Goal: Find specific page/section: Find specific page/section

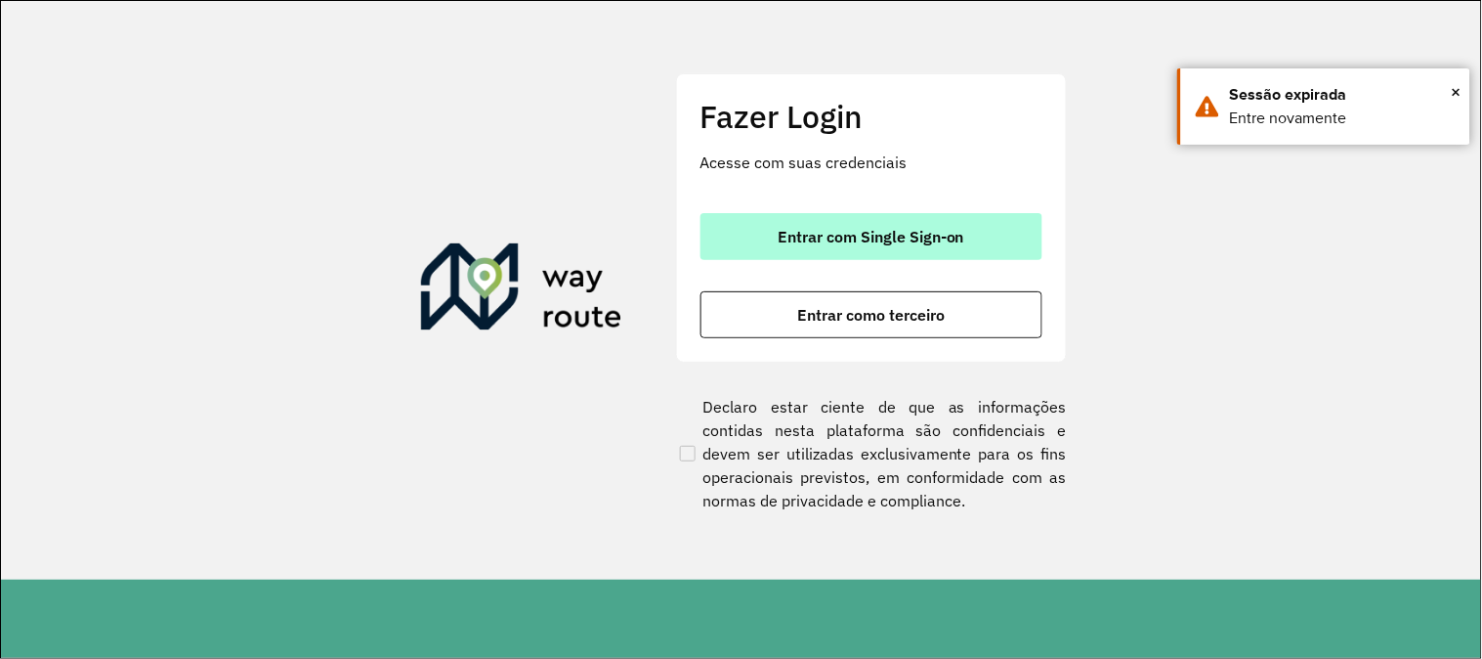
click at [841, 229] on span "Entrar com Single Sign-on" at bounding box center [871, 237] width 187 height 16
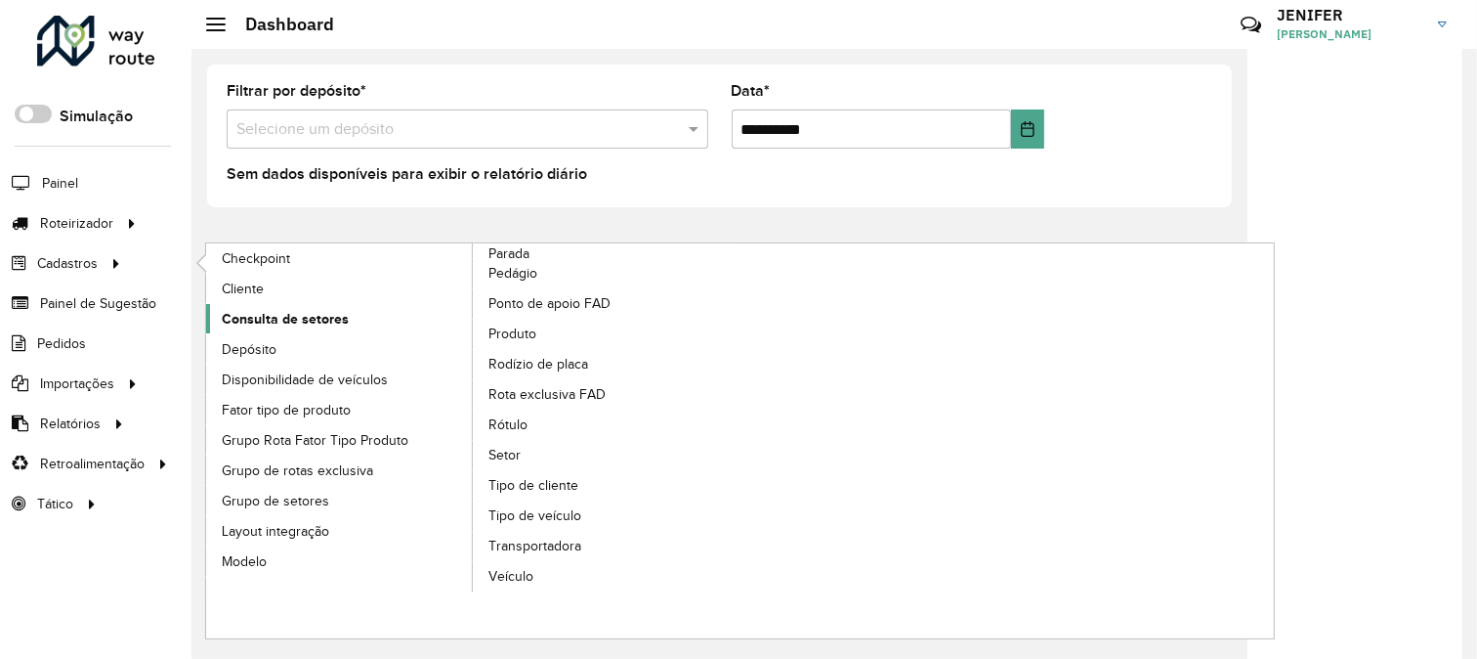
click at [337, 317] on span "Consulta de setores" at bounding box center [285, 319] width 127 height 21
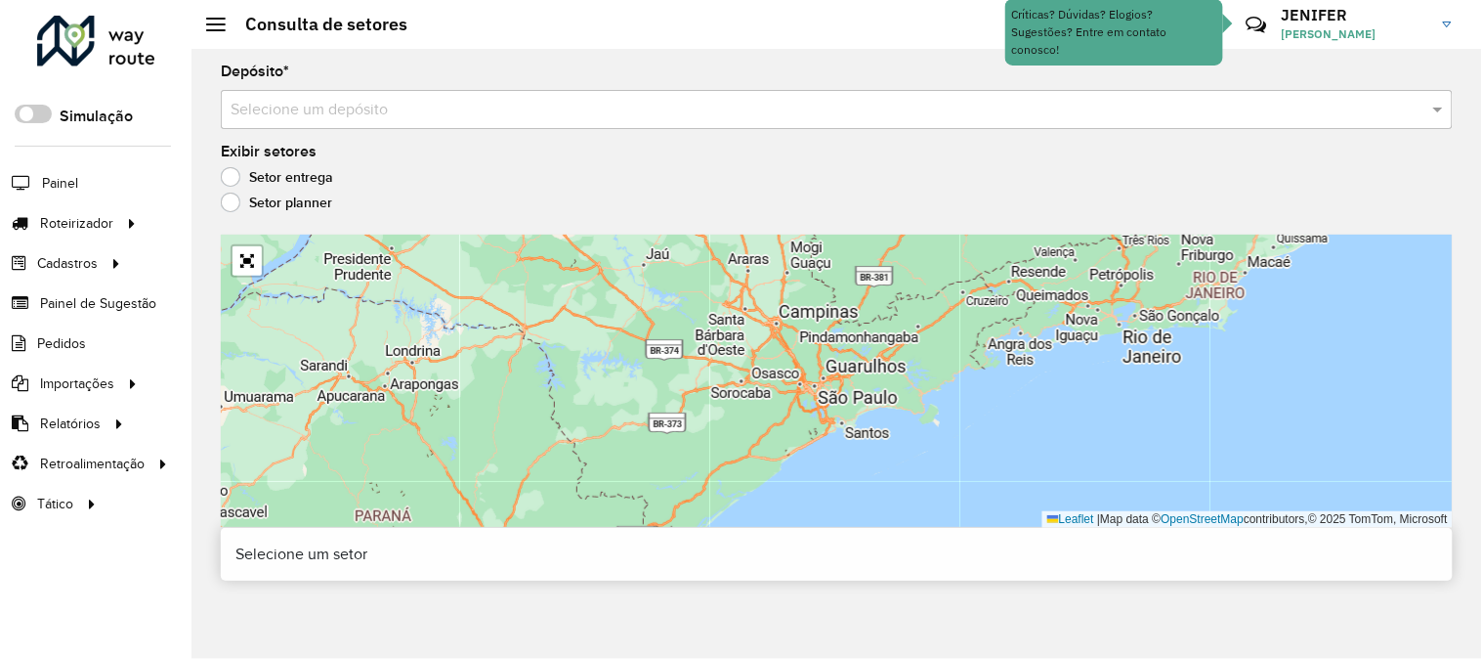
click at [397, 103] on input "text" at bounding box center [817, 110] width 1173 height 23
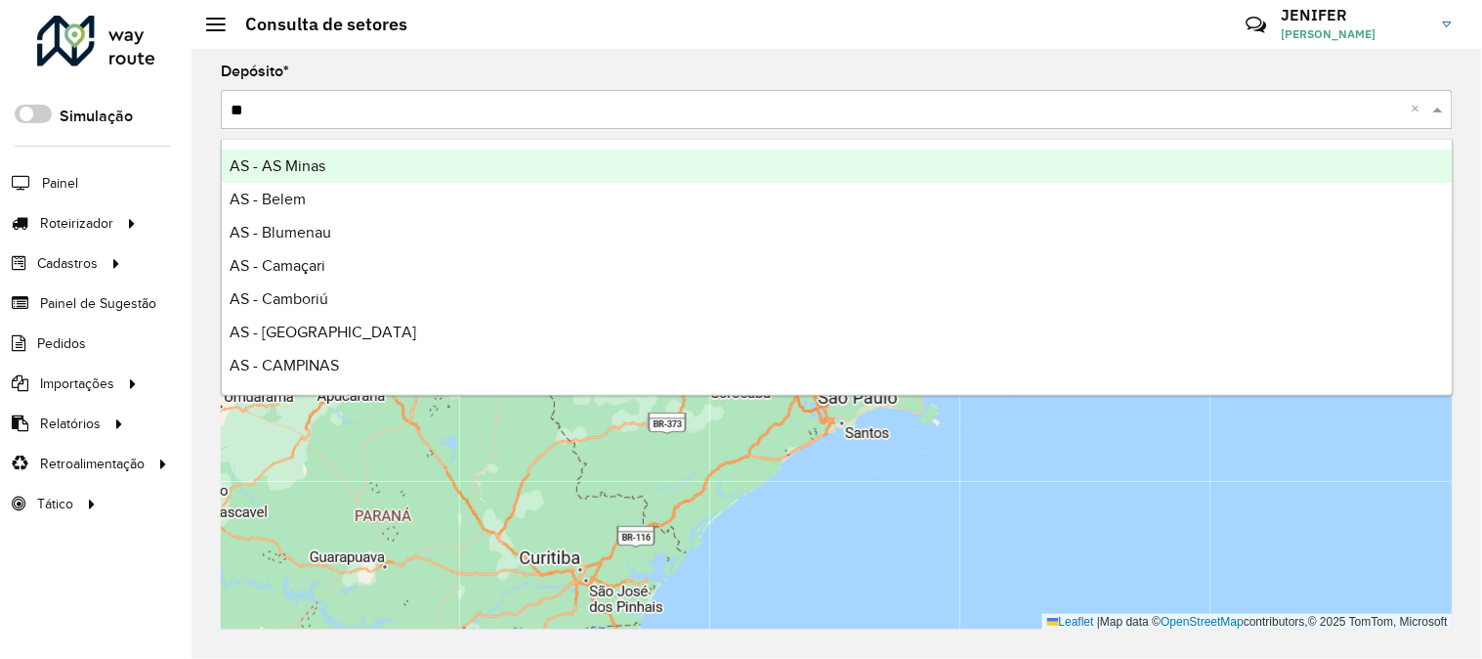
type input "***"
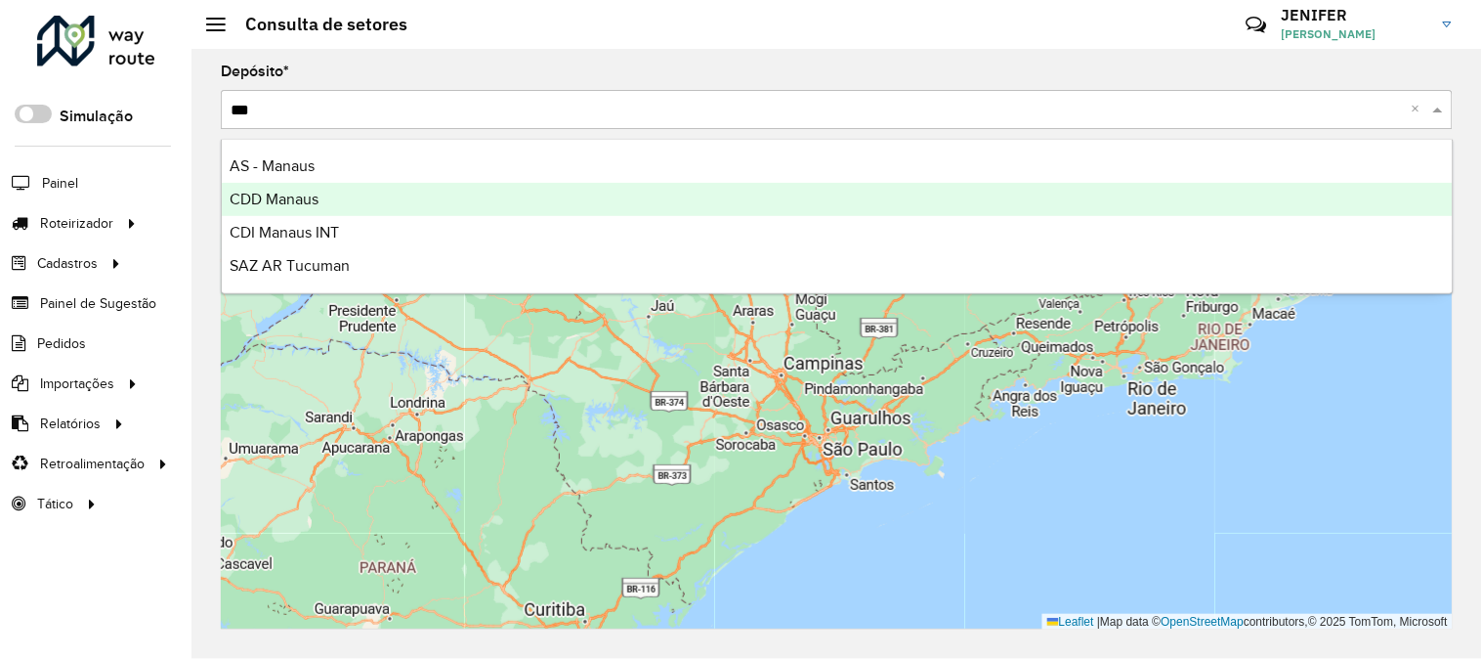
click at [329, 199] on div "CDD Manaus" at bounding box center [837, 199] width 1231 height 33
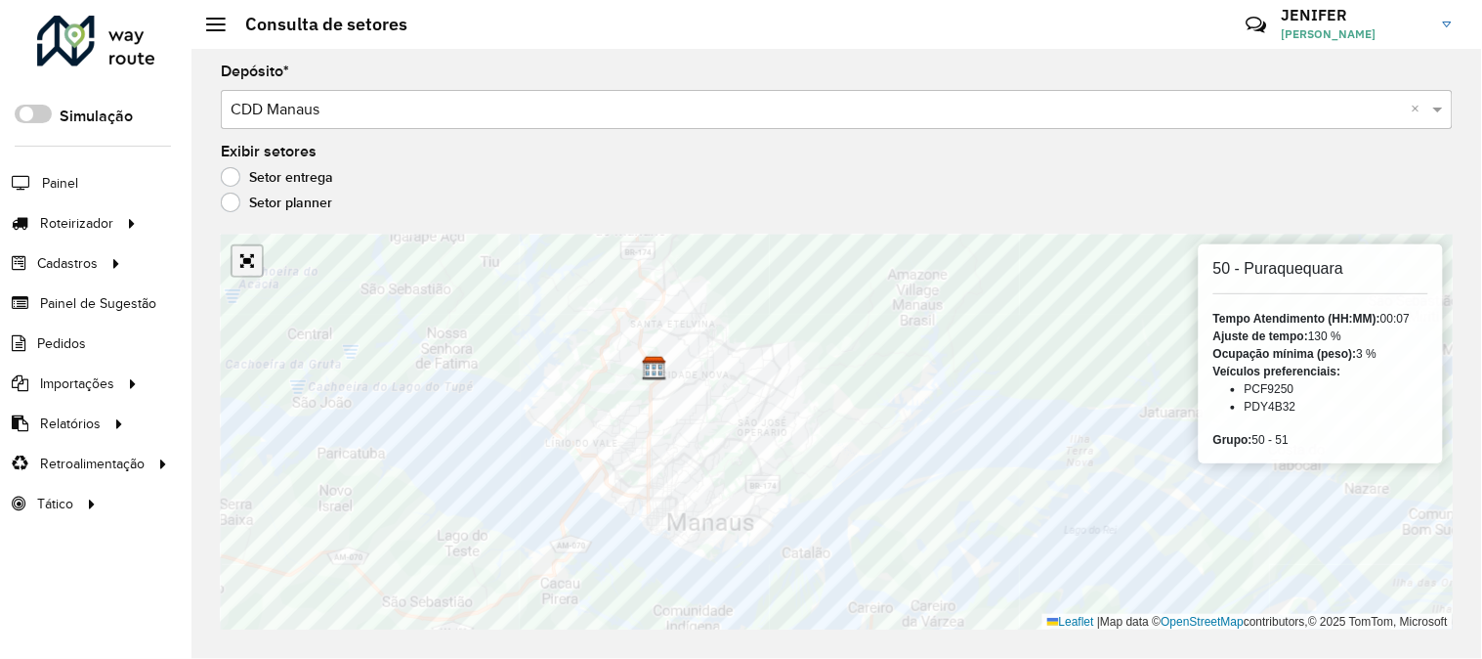
click at [248, 261] on link "Abrir mapa em tela cheia" at bounding box center [247, 260] width 29 height 29
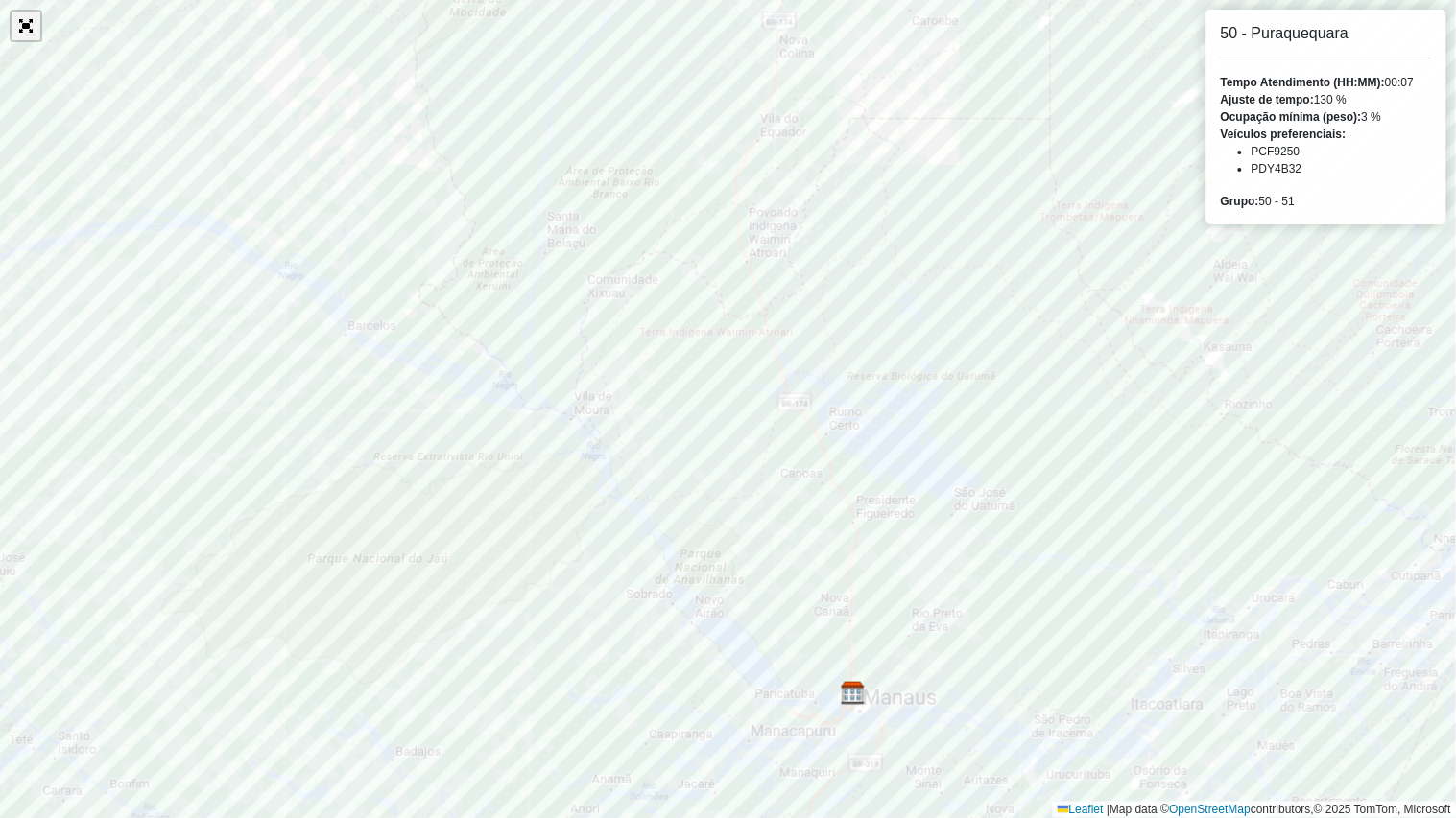
click at [27, 25] on link "Abrir mapa em tela cheia" at bounding box center [26, 26] width 28 height 28
